Goal: Information Seeking & Learning: Learn about a topic

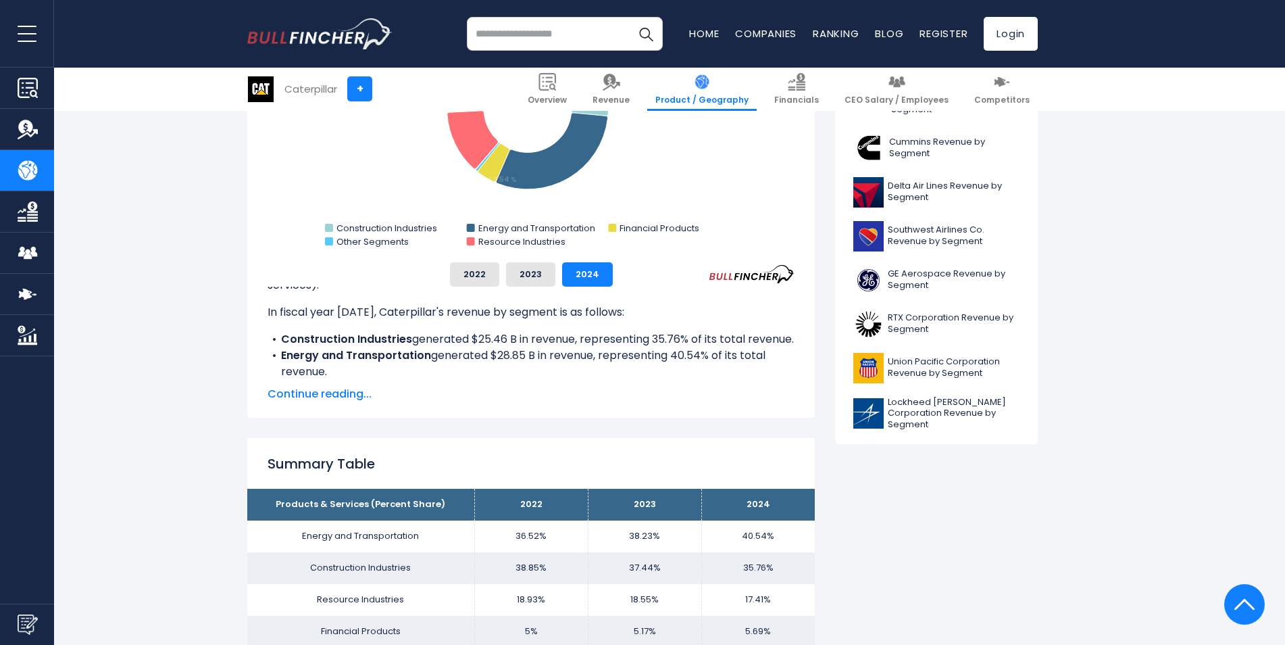
scroll to position [517, 0]
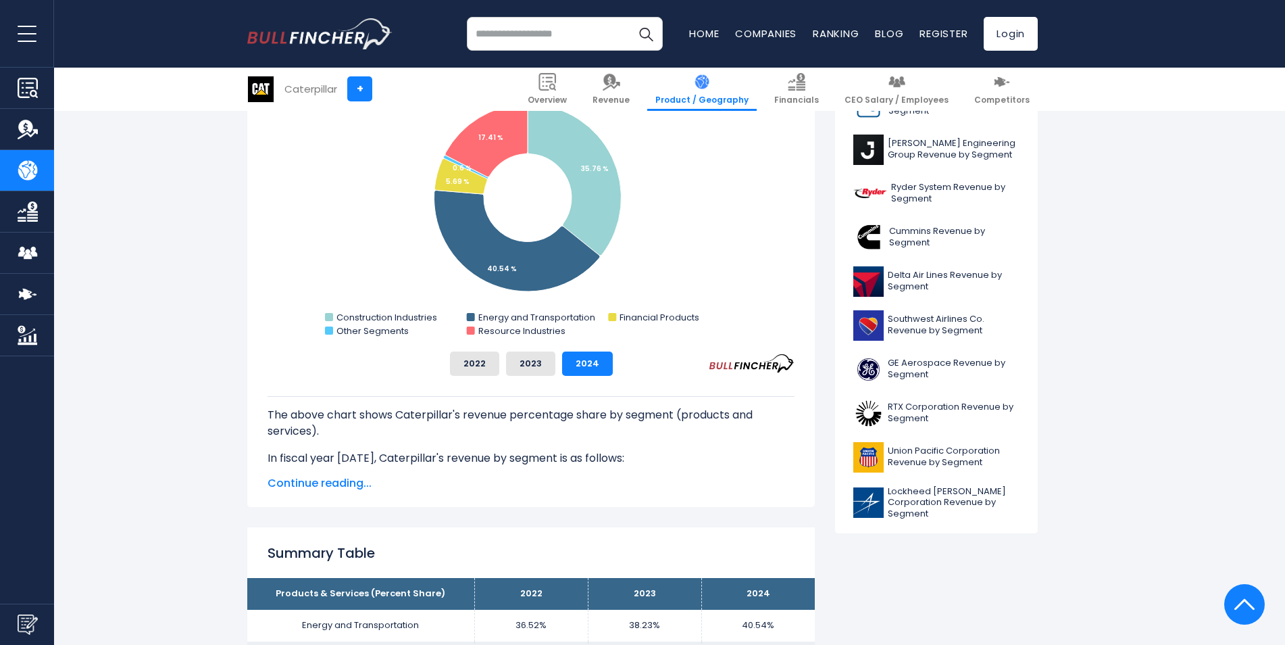
scroll to position [608, 0]
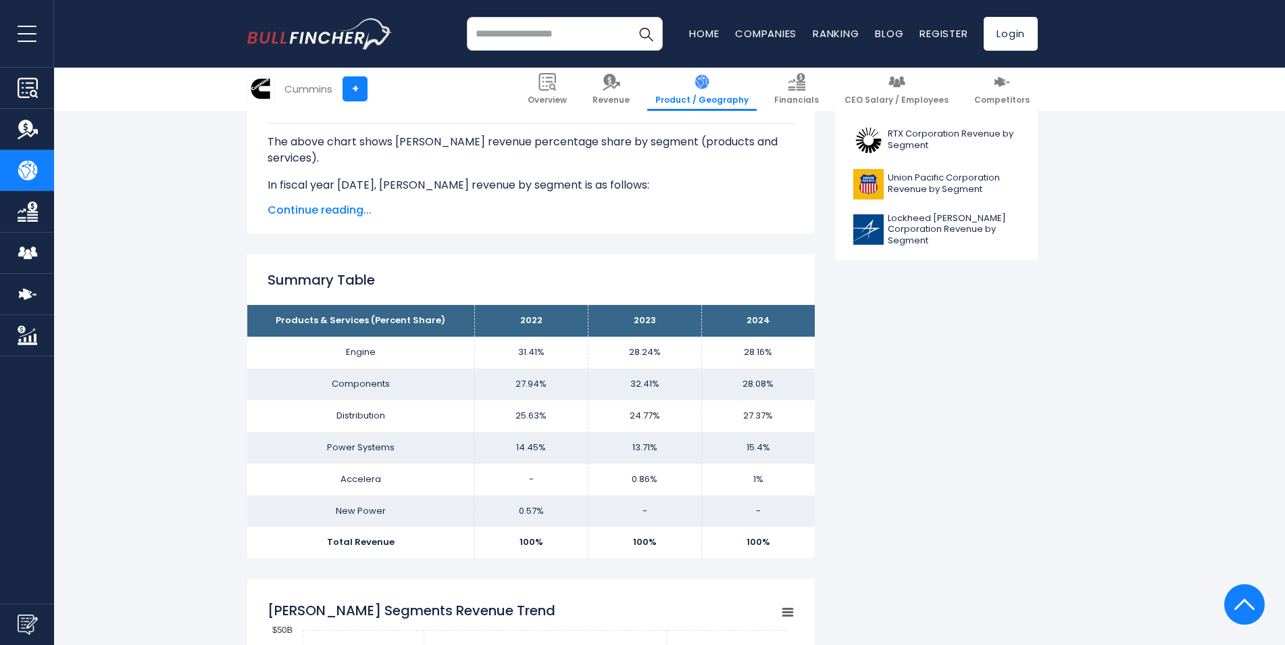
scroll to position [811, 0]
